Goal: Task Accomplishment & Management: Manage account settings

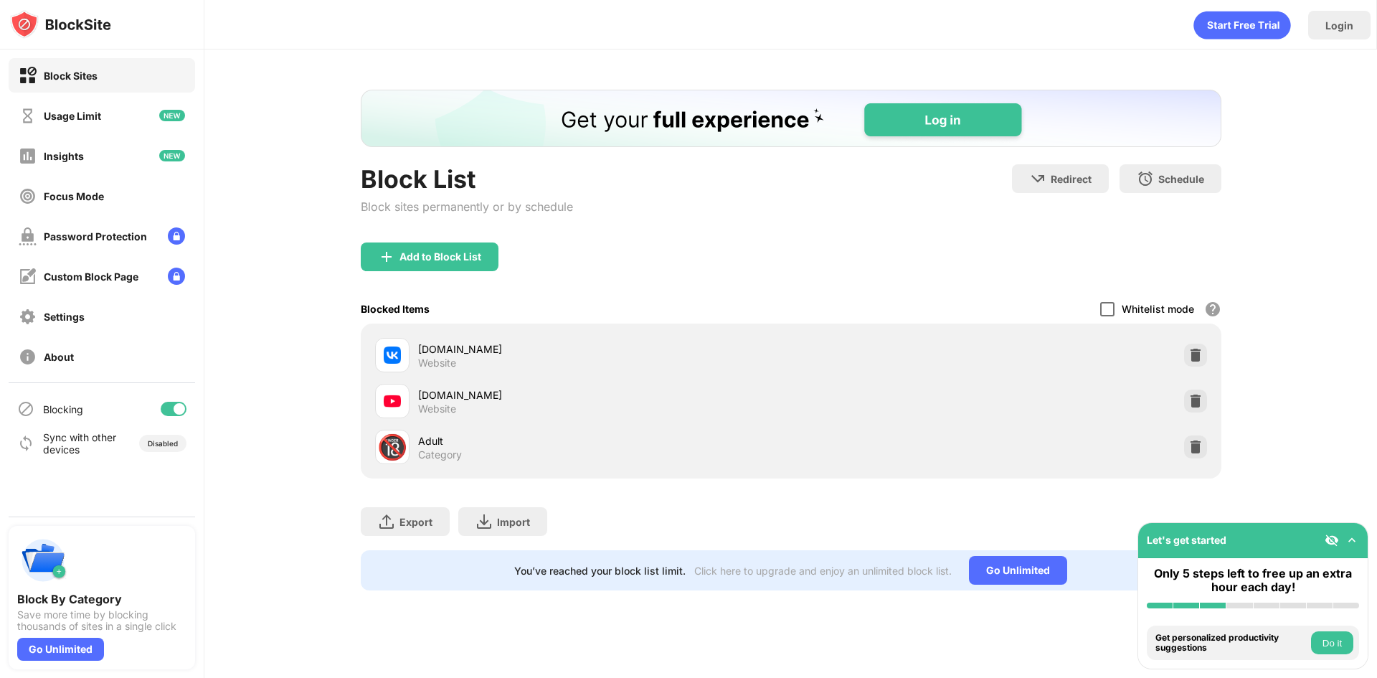
click at [1099, 302] on div "Blocked Items Whitelist mode Block all websites except for those in your whitel…" at bounding box center [791, 308] width 861 height 29
click at [1103, 303] on div at bounding box center [1107, 309] width 14 height 14
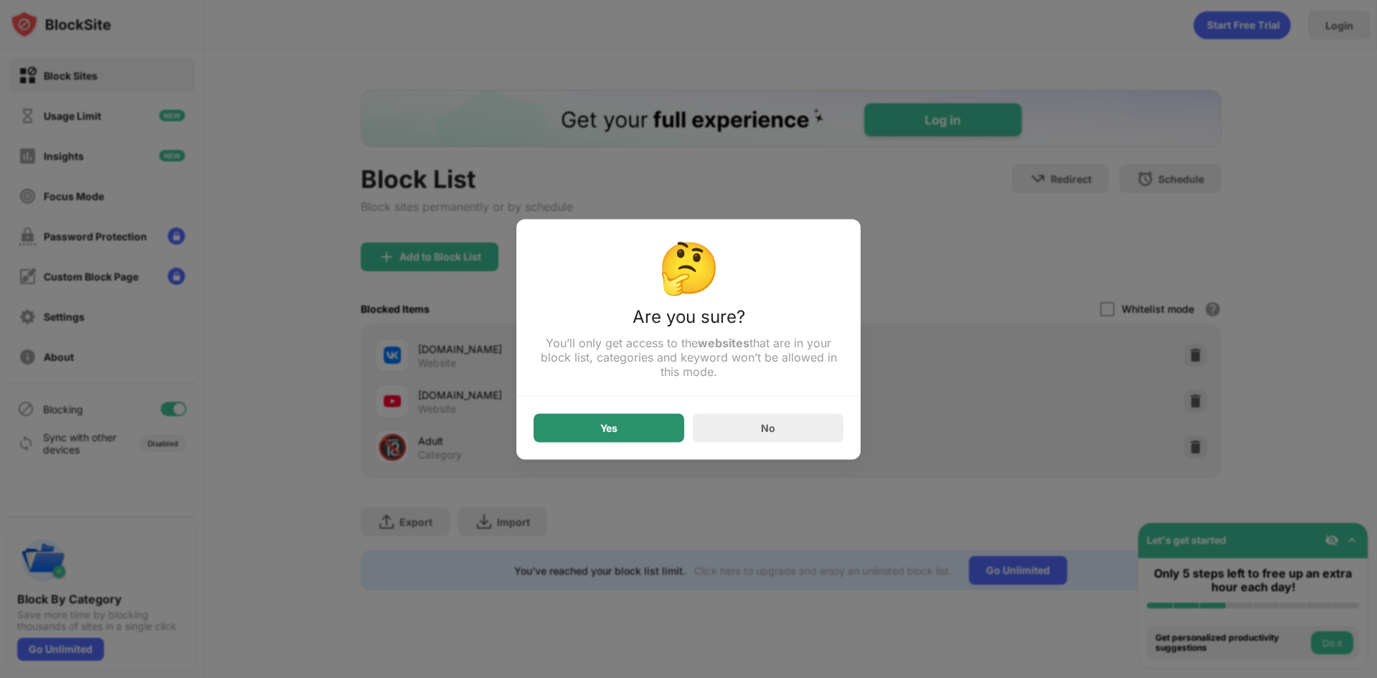
click at [618, 427] on div "Yes" at bounding box center [608, 427] width 17 height 11
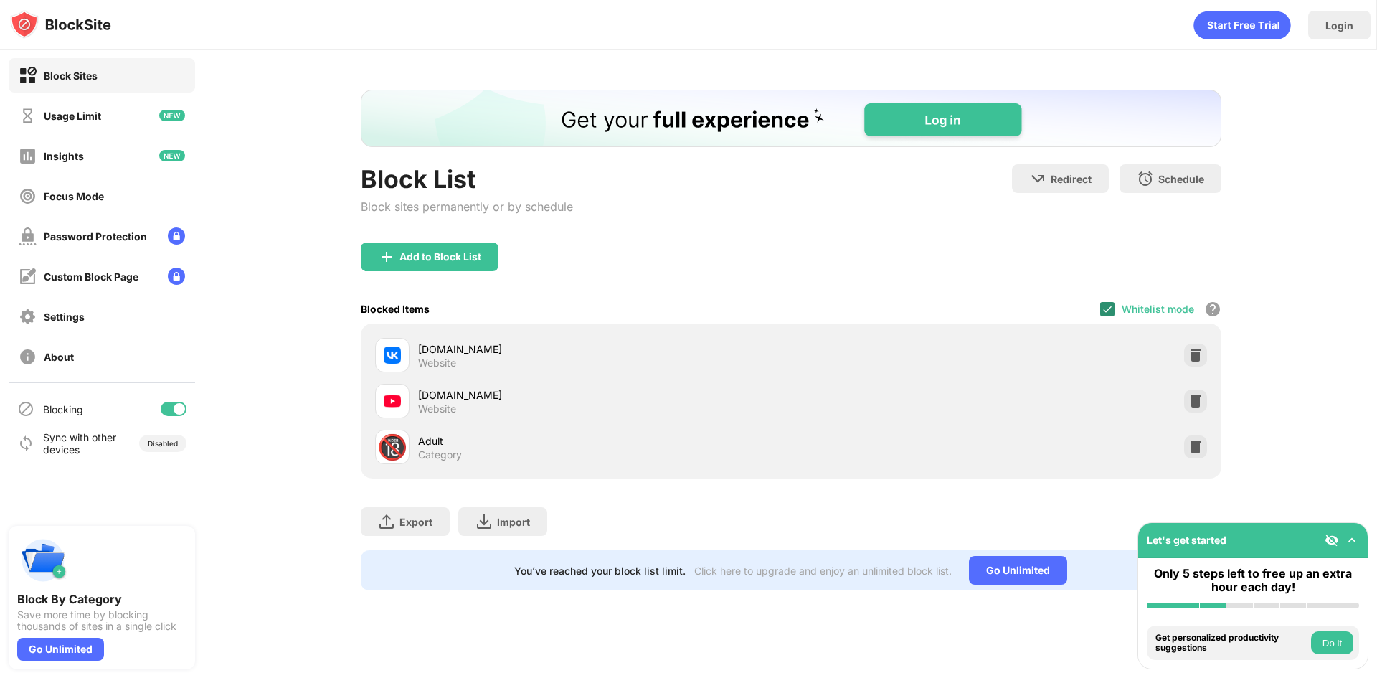
click at [1114, 307] on div at bounding box center [1107, 309] width 14 height 14
click at [1196, 402] on img at bounding box center [1195, 401] width 14 height 14
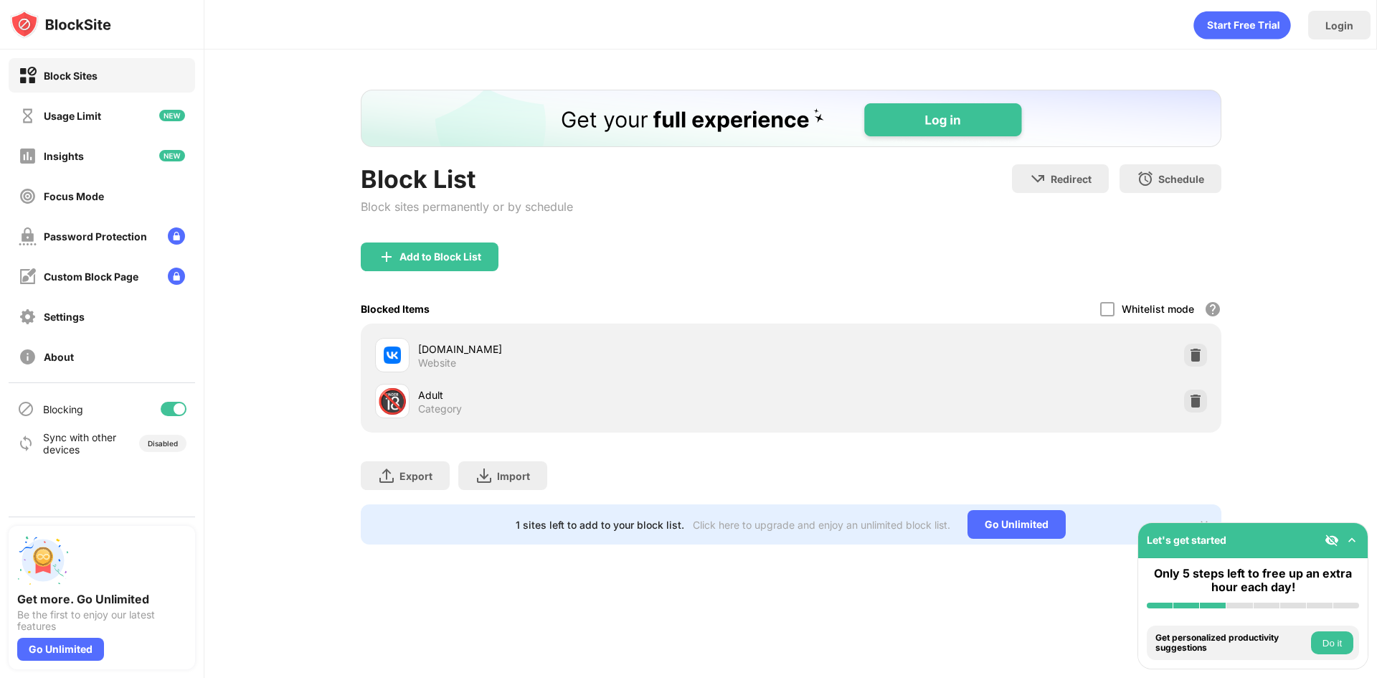
click at [684, 241] on div "Block List Block sites permanently or by schedule Redirect Choose a site to be …" at bounding box center [791, 203] width 861 height 78
click at [458, 266] on div "Add to Block List" at bounding box center [430, 256] width 138 height 29
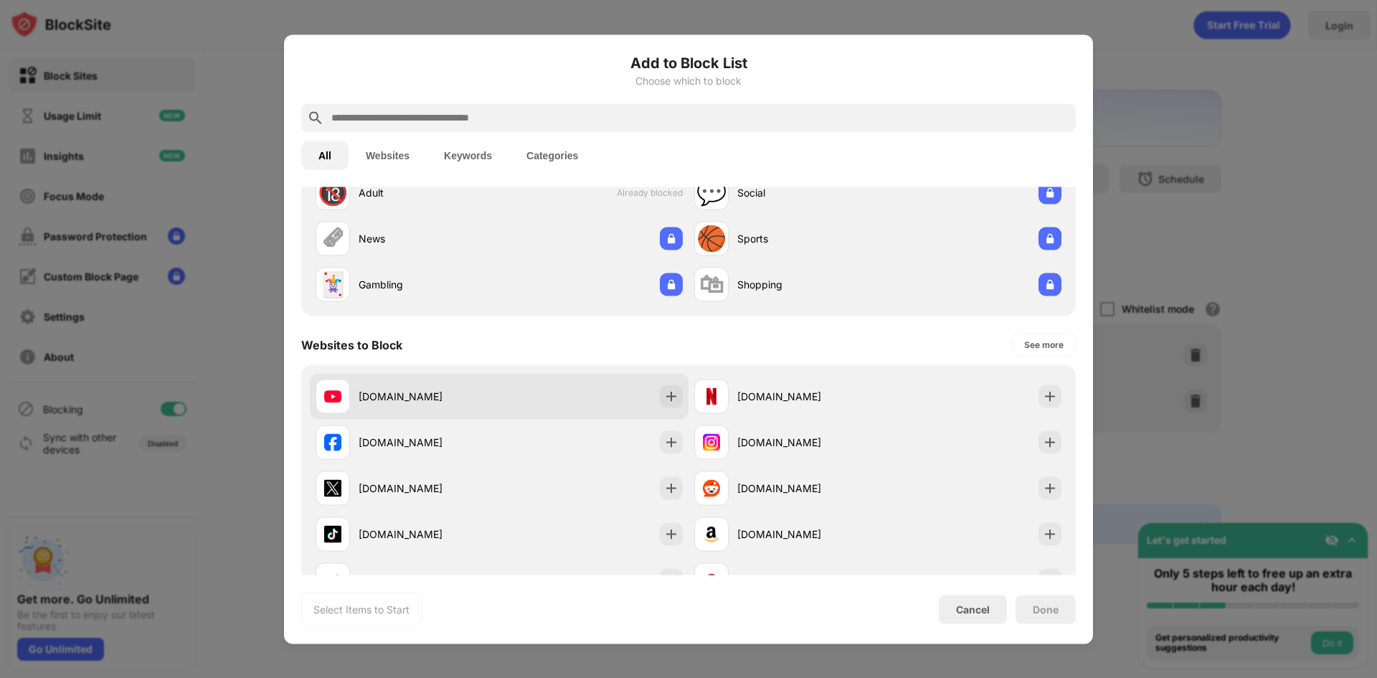
scroll to position [72, 0]
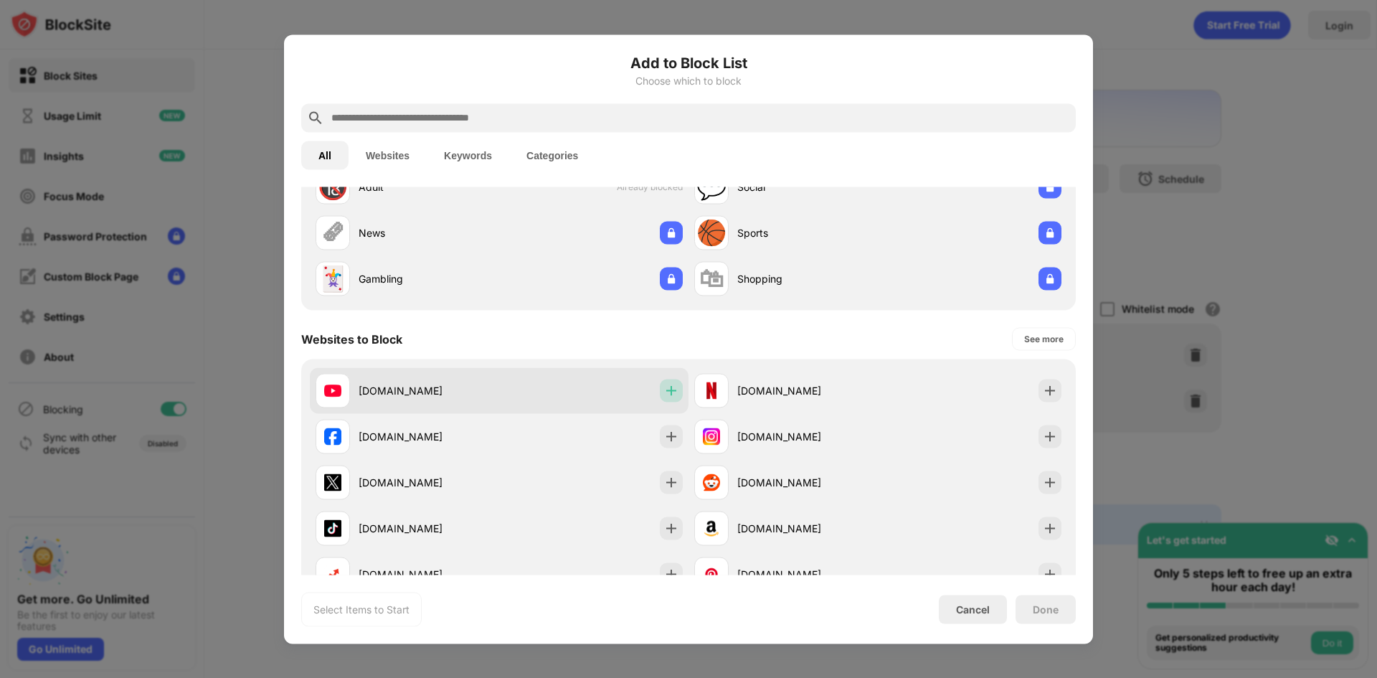
click at [660, 398] on div at bounding box center [671, 390] width 23 height 23
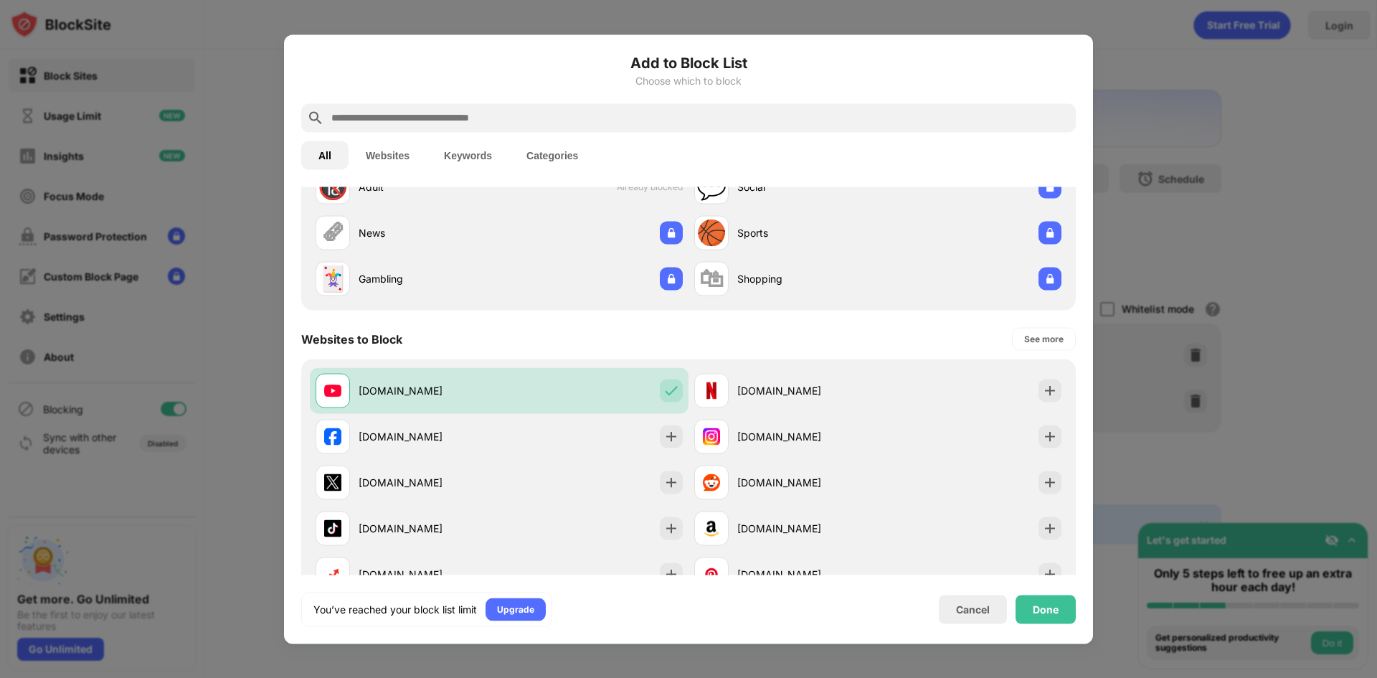
click at [1046, 618] on div "Done" at bounding box center [1046, 609] width 60 height 29
